Goal: Task Accomplishment & Management: Use online tool/utility

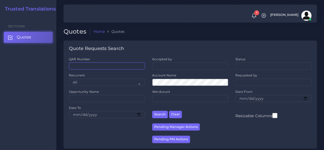
click at [125, 67] on input "QAR Number" at bounding box center [107, 65] width 76 height 7
paste input "QAR125194"
type input "QAR125194"
click at [152, 111] on button "Search" at bounding box center [160, 114] width 16 height 7
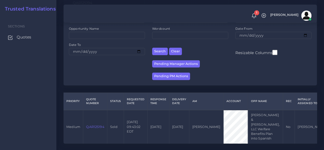
scroll to position [89, 0]
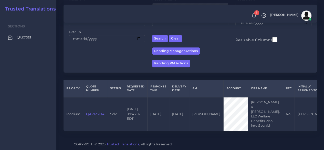
click at [100, 112] on link "QAR125194" at bounding box center [95, 114] width 18 height 4
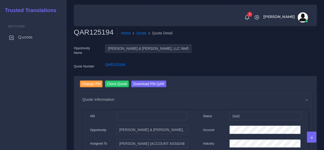
click at [31, 39] on span "Quotes" at bounding box center [25, 37] width 15 height 6
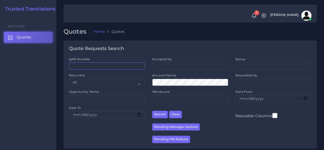
click at [131, 67] on input "QAR Number" at bounding box center [107, 65] width 76 height 7
paste input "QAR124635"
type input "QAR124635"
click at [152, 111] on button "Search" at bounding box center [160, 114] width 16 height 7
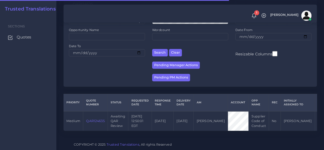
scroll to position [65, 0]
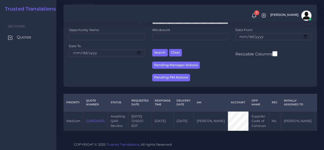
click at [94, 119] on link "QAR124635" at bounding box center [95, 121] width 18 height 4
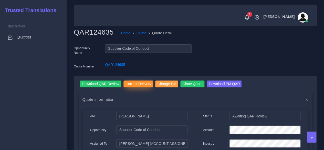
click at [135, 84] on input "Correct Delivery" at bounding box center [138, 83] width 30 height 7
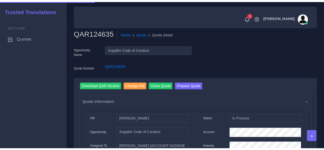
scroll to position [26, 0]
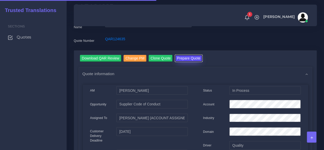
click at [196, 61] on button "Prepare Quote" at bounding box center [189, 58] width 28 height 7
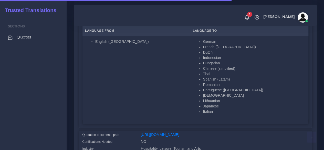
scroll to position [205, 0]
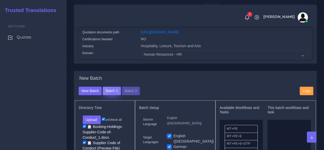
click at [114, 95] on button "Batch 1" at bounding box center [112, 91] width 18 height 9
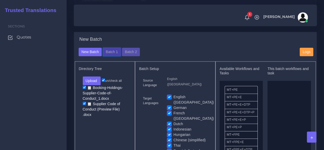
scroll to position [256, 0]
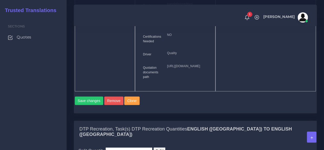
scroll to position [538, 0]
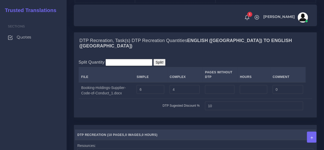
click at [112, 17] on button "Remove" at bounding box center [113, 12] width 19 height 9
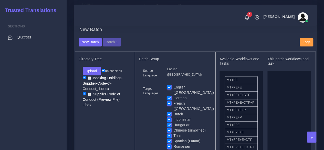
scroll to position [256, 0]
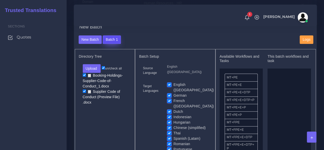
click at [116, 44] on button "Batch 1" at bounding box center [112, 39] width 18 height 9
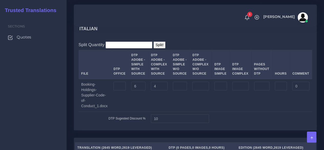
scroll to position [666, 0]
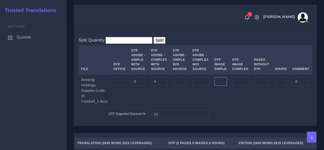
click at [221, 86] on input "number" at bounding box center [220, 81] width 13 height 9
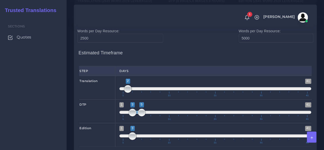
scroll to position [819, 0]
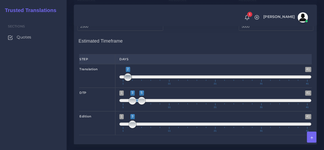
type input "1"
drag, startPoint x: 126, startPoint y: 86, endPoint x: 116, endPoint y: 87, distance: 10.0
click at [113, 87] on div "Translation 1 41 2 2 2 — 2 1 11 21 31 41 2;2" at bounding box center [195, 76] width 240 height 24
type input "1;1"
click at [120, 85] on span "1 41 1 1 1 — 1 1 11 21 31 41" at bounding box center [215, 76] width 192 height 18
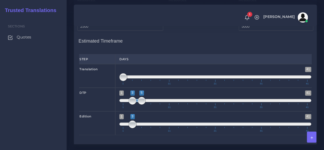
type input "2;2"
click at [126, 130] on span "1 41 2 2 2 — 2 1 11 21 31 41" at bounding box center [215, 123] width 192 height 18
type input "3;4"
drag, startPoint x: 141, startPoint y: 109, endPoint x: 136, endPoint y: 110, distance: 4.9
click at [136, 104] on span at bounding box center [137, 101] width 8 height 8
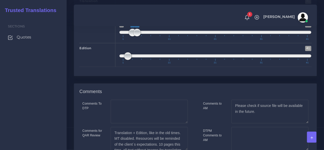
scroll to position [896, 0]
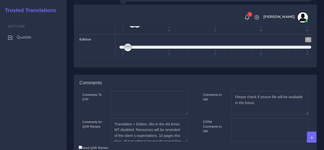
click at [146, 89] on div "Comments" at bounding box center [195, 83] width 242 height 16
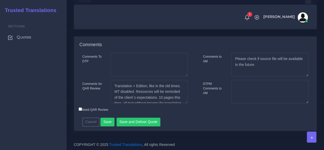
scroll to position [941, 0]
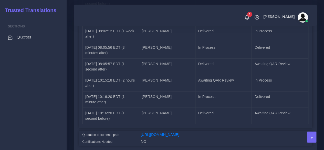
scroll to position [1473, 0]
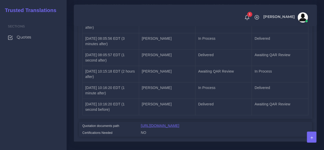
click at [179, 123] on link "[URL][DOMAIN_NAME]" at bounding box center [160, 125] width 38 height 4
